Goal: Task Accomplishment & Management: Manage account settings

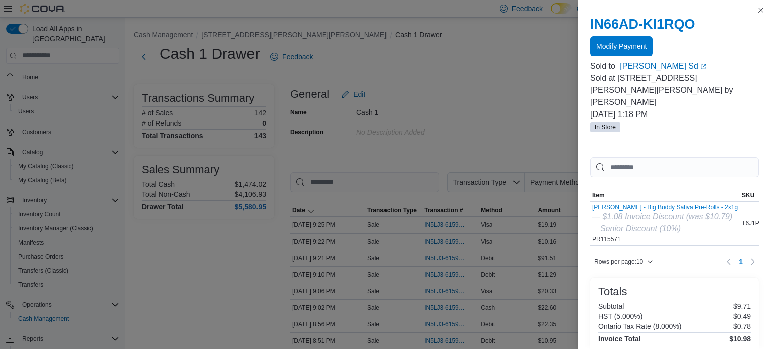
scroll to position [1567, 0]
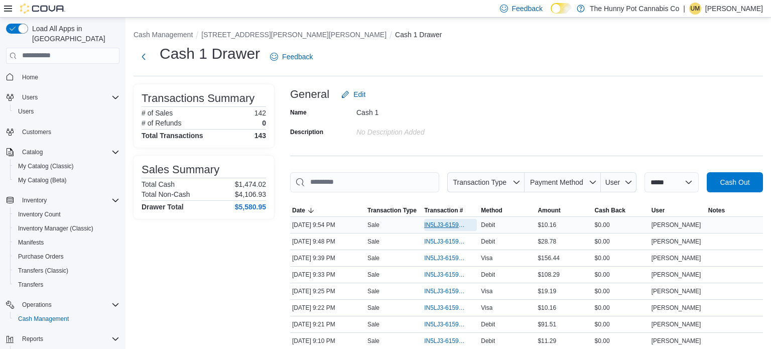
click at [454, 224] on span "IN5LJ3-6159891" at bounding box center [445, 225] width 43 height 8
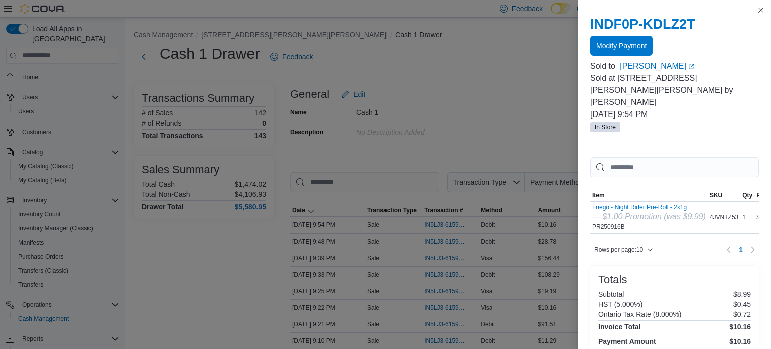
click at [624, 52] on span "Modify Payment" at bounding box center [622, 46] width 50 height 20
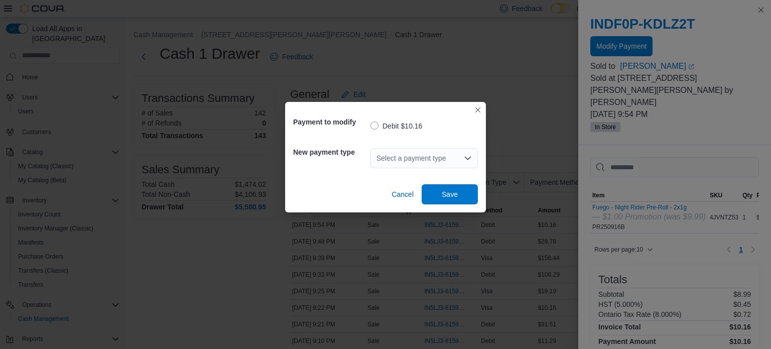
click at [439, 163] on div "Select a payment type" at bounding box center [424, 158] width 107 height 20
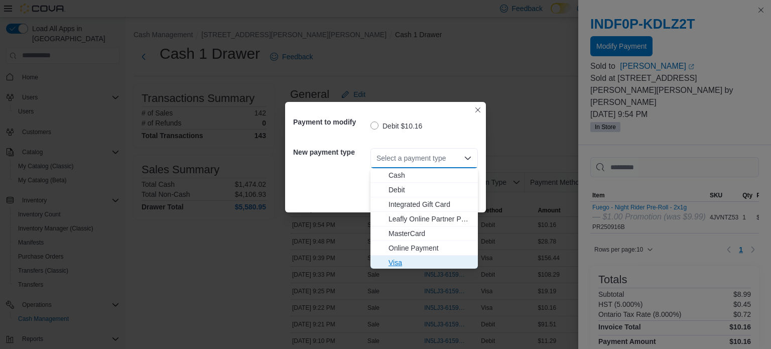
click at [391, 258] on span "Visa" at bounding box center [430, 263] width 83 height 10
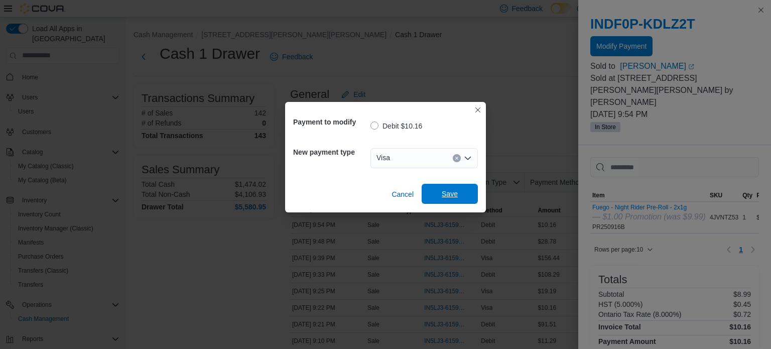
click at [455, 196] on span "Save" at bounding box center [450, 194] width 16 height 10
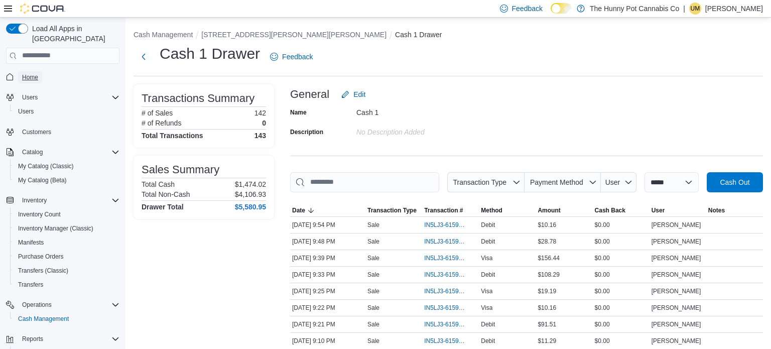
click at [38, 71] on link "Home" at bounding box center [30, 77] width 24 height 12
